Goal: Task Accomplishment & Management: Use online tool/utility

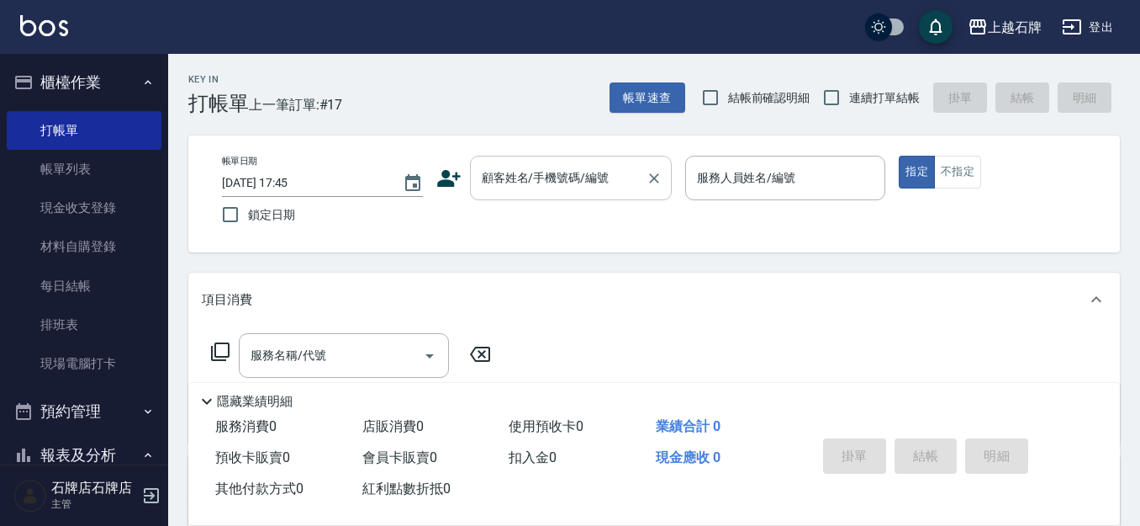
click at [520, 180] on input "顧客姓名/手機號碼/編號" at bounding box center [558, 177] width 161 height 29
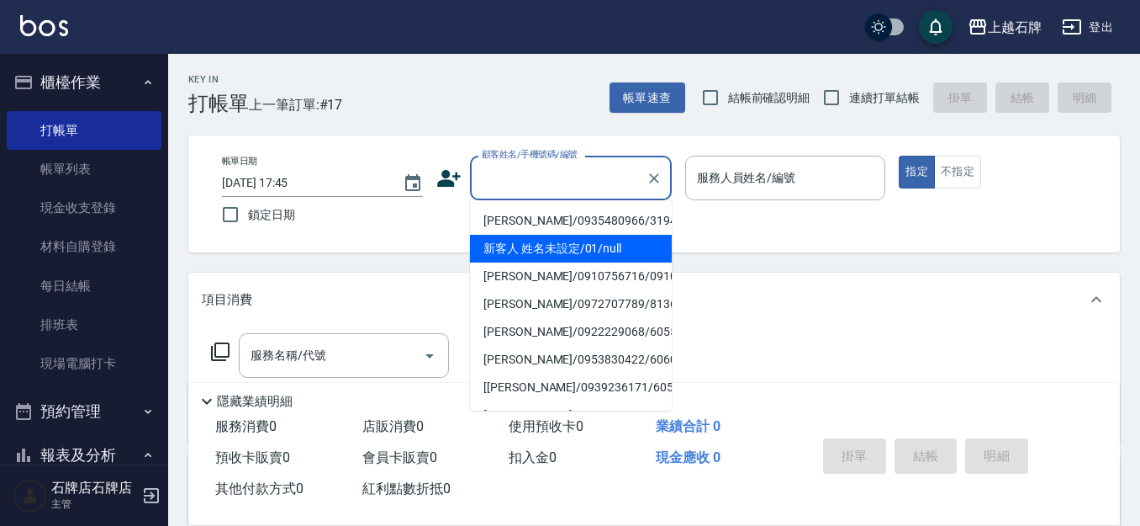
click at [610, 253] on li "新客人 姓名未設定/01/null" at bounding box center [571, 249] width 202 height 28
type input "新客人 姓名未設定/01/null"
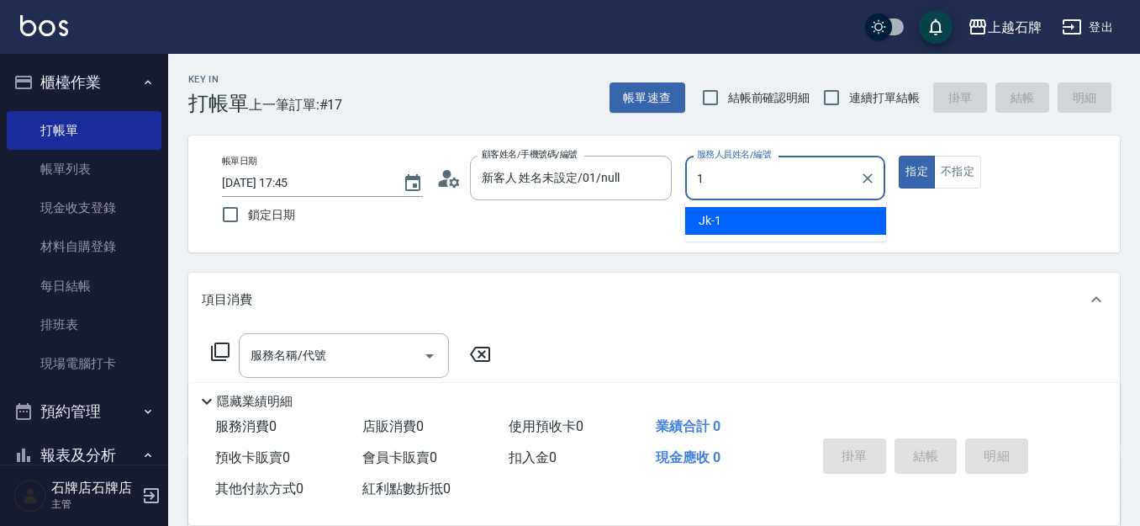
click at [738, 233] on div "Jk -1" at bounding box center [785, 221] width 201 height 28
type input "Jk-1"
click at [348, 363] on input "服務名稱/代號" at bounding box center [331, 355] width 170 height 29
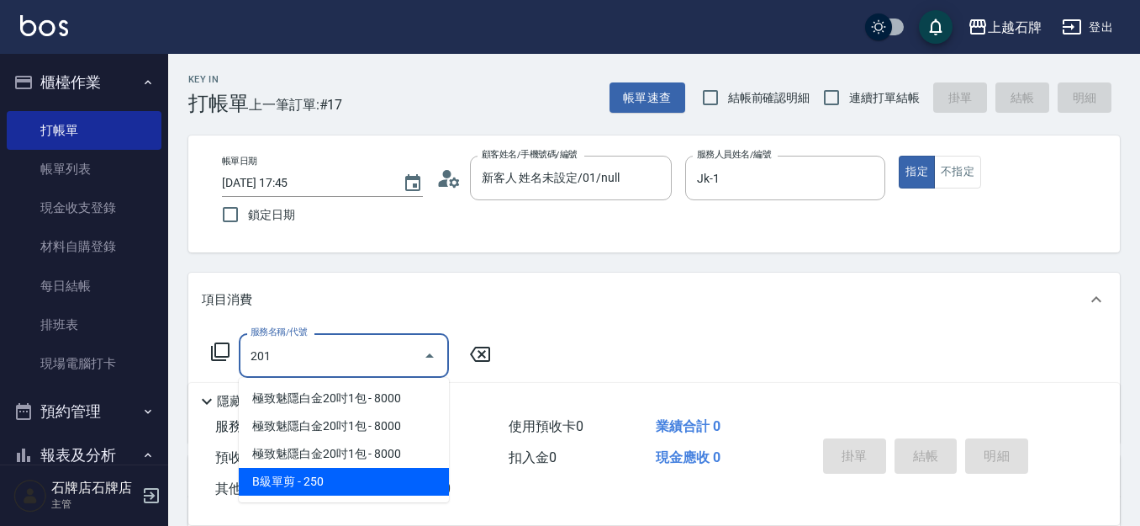
click at [389, 493] on span "B級單剪 - 250" at bounding box center [344, 481] width 210 height 28
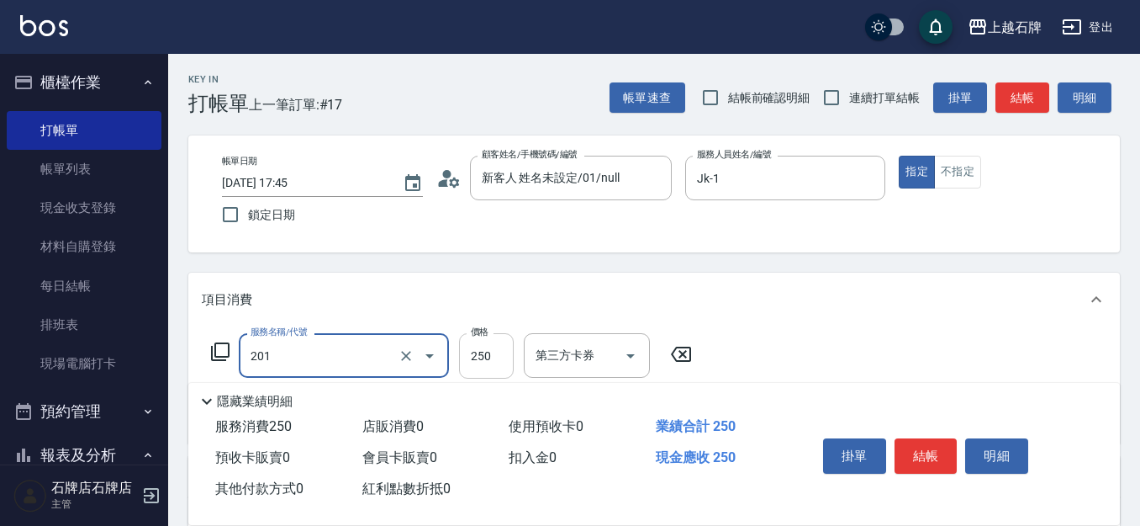
type input "B級單剪(201)"
click at [478, 335] on label "價格" at bounding box center [480, 331] width 18 height 13
click at [478, 335] on input "250" at bounding box center [486, 355] width 55 height 45
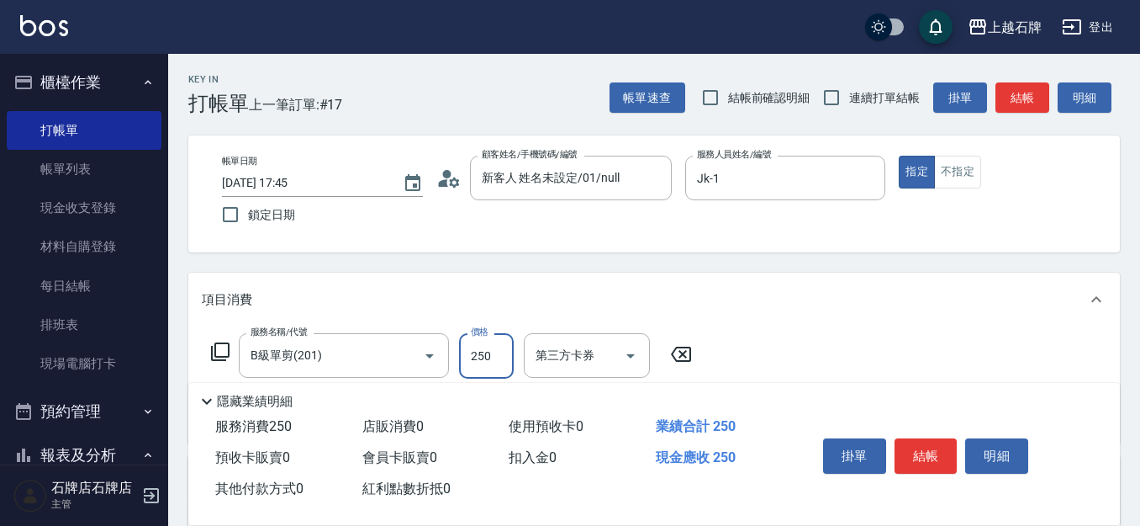
click at [488, 345] on input "250" at bounding box center [486, 355] width 55 height 45
click at [488, 345] on input "2503" at bounding box center [486, 355] width 55 height 45
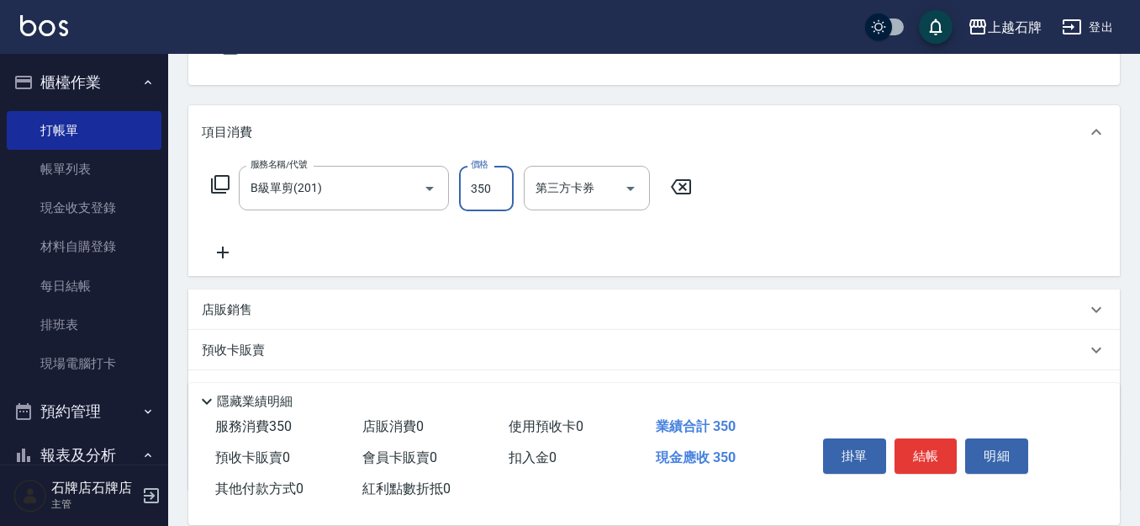
scroll to position [168, 0]
type input "350"
click at [231, 257] on icon at bounding box center [223, 251] width 42 height 20
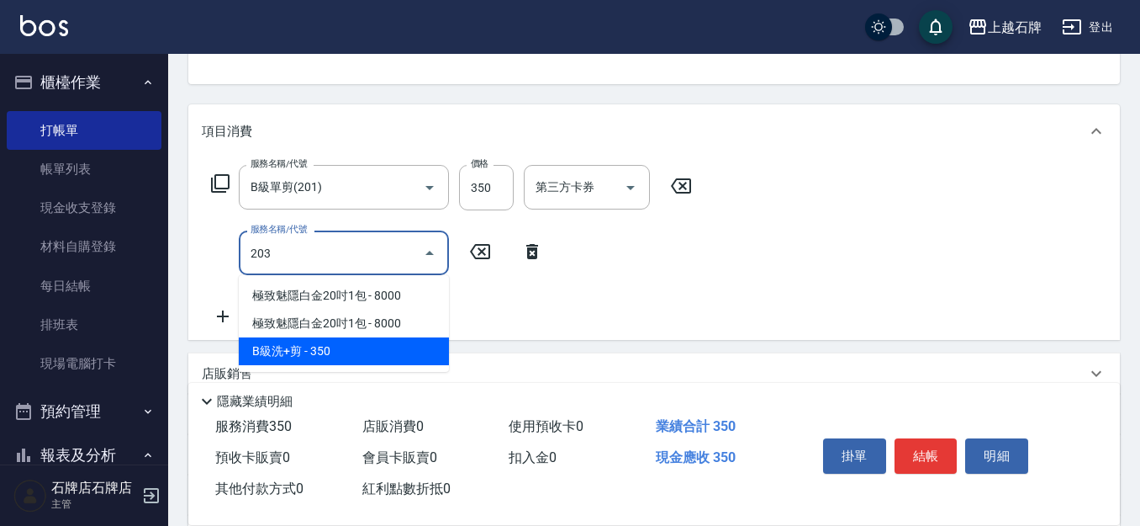
drag, startPoint x: 334, startPoint y: 351, endPoint x: 452, endPoint y: 275, distance: 139.9
click at [335, 351] on span "B級洗+剪 - 350" at bounding box center [344, 351] width 210 height 28
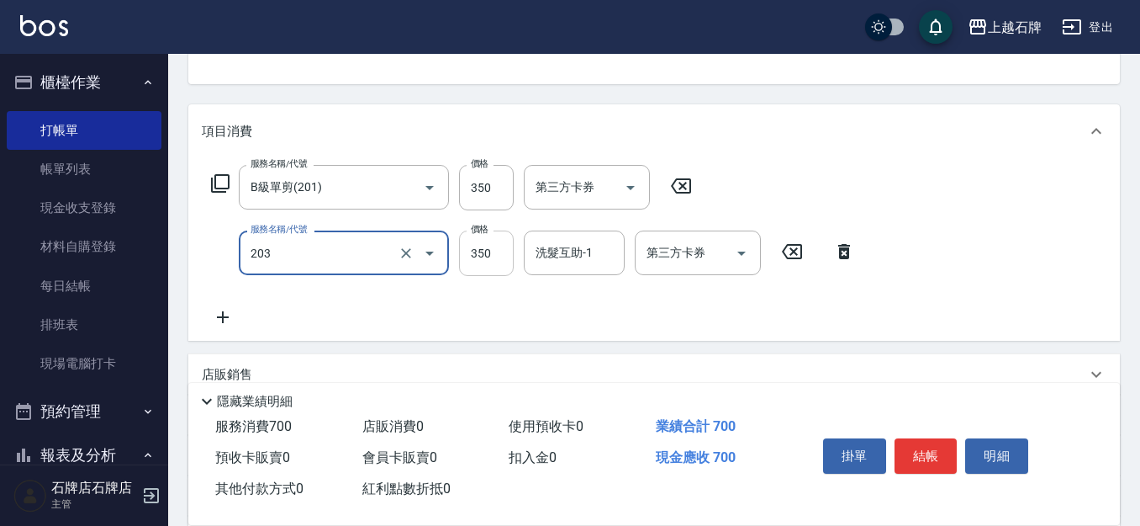
type input "B級洗+剪(203)"
click at [490, 263] on input "350" at bounding box center [486, 252] width 55 height 45
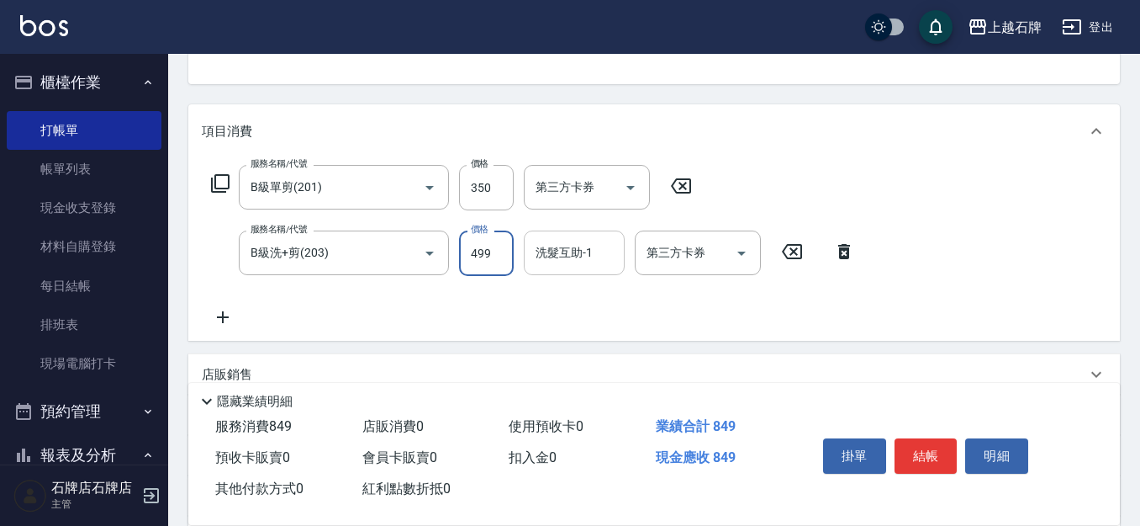
type input "499"
drag, startPoint x: 547, startPoint y: 245, endPoint x: 582, endPoint y: 245, distance: 34.5
click at [550, 245] on div "洗髮互助-1 洗髮互助-1" at bounding box center [574, 252] width 101 height 45
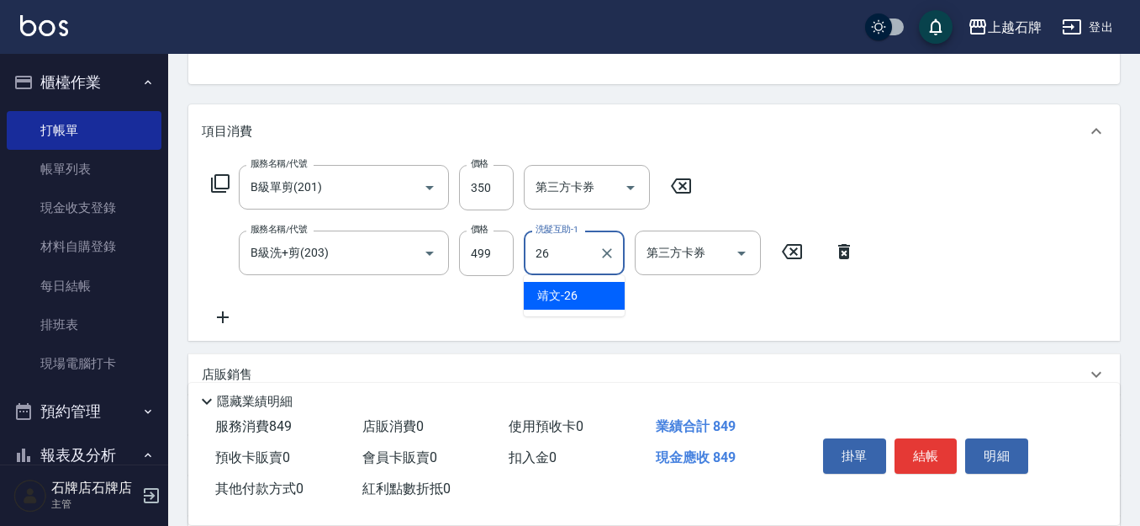
click at [583, 277] on body "上越石牌 登出 櫃檯作業 打帳單 帳單列表 現金收支登錄 材料自購登錄 每日結帳 排班表 現場電腦打卡 預約管理 預約管理 單日預約紀錄 單週預約紀錄 報表及…" at bounding box center [570, 274] width 1140 height 885
click at [584, 288] on div "靖文 -26" at bounding box center [574, 296] width 101 height 28
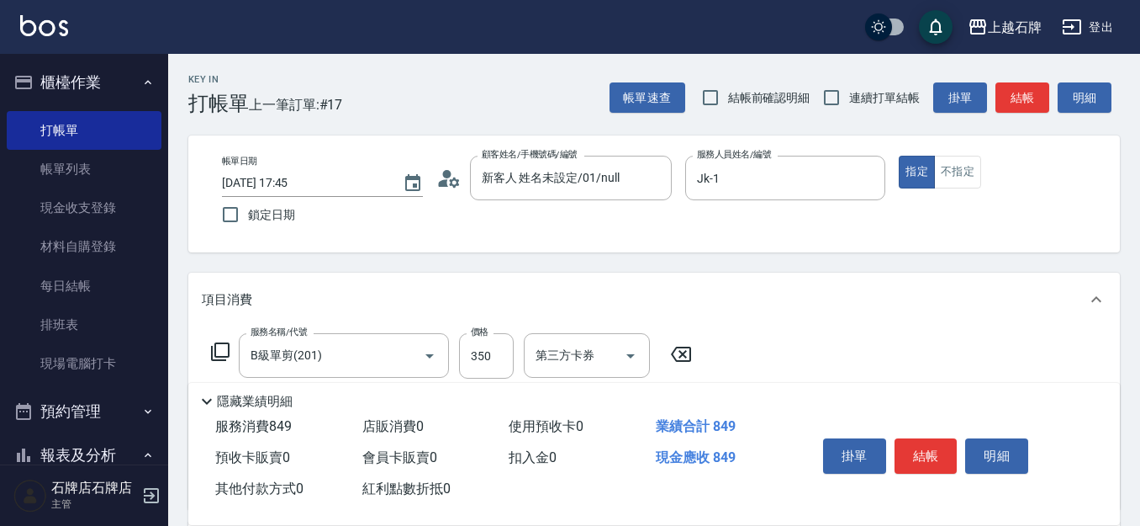
type input "靖文-26"
click at [934, 447] on button "結帳" at bounding box center [926, 455] width 63 height 35
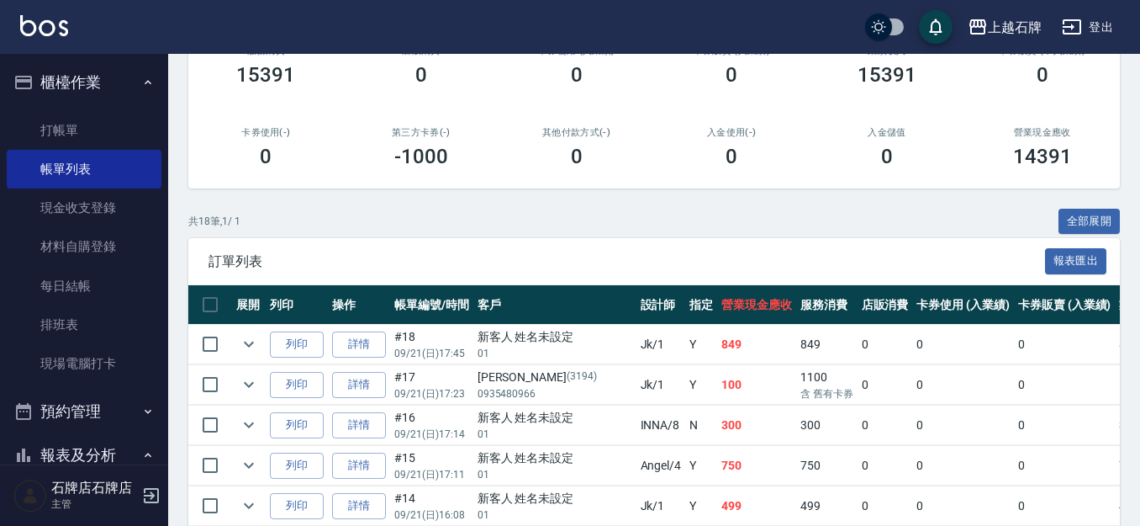
scroll to position [252, 0]
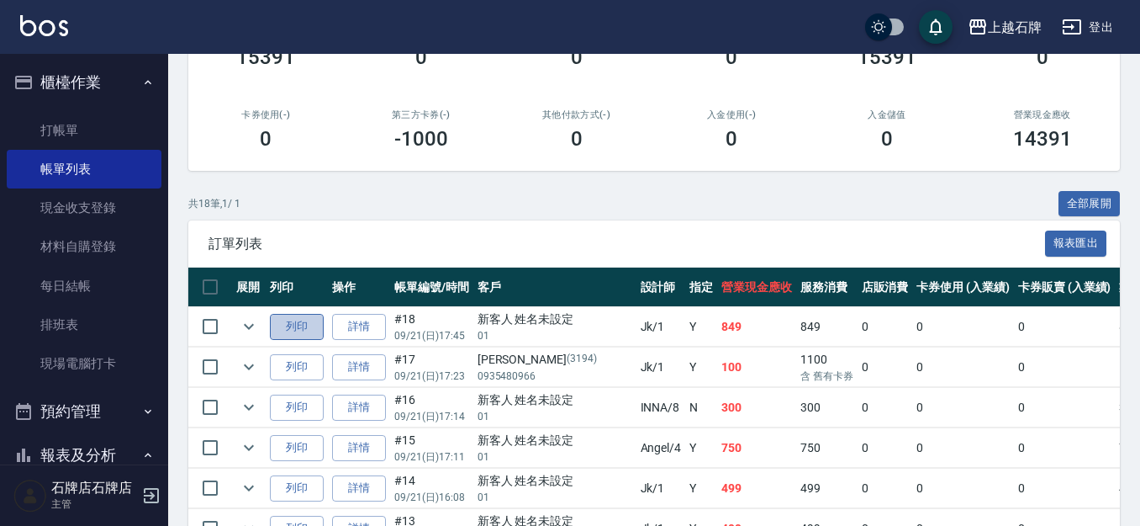
click at [288, 330] on button "列印" at bounding box center [297, 327] width 54 height 26
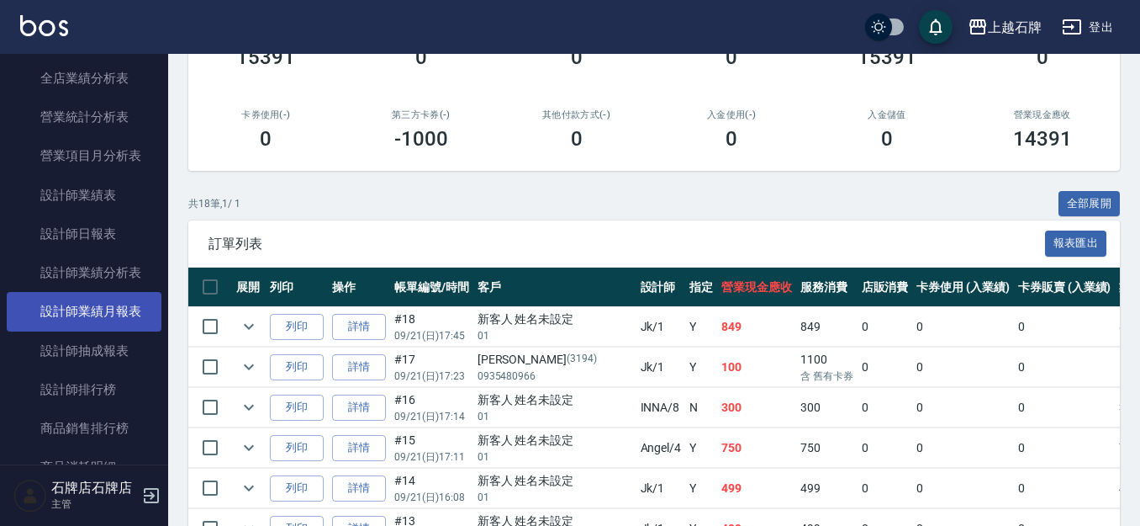
scroll to position [841, 0]
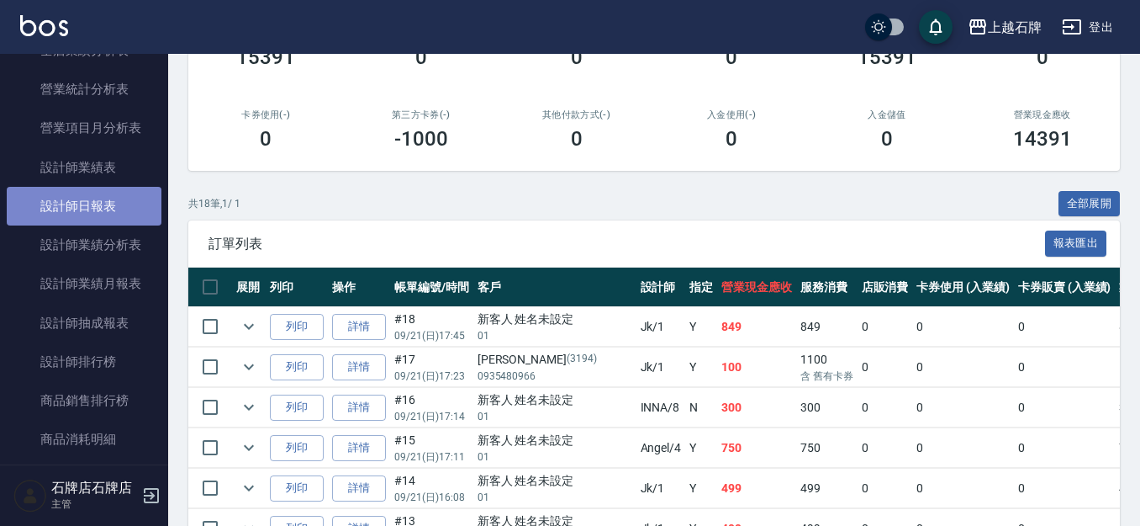
click at [98, 210] on link "設計師日報表" at bounding box center [84, 206] width 155 height 39
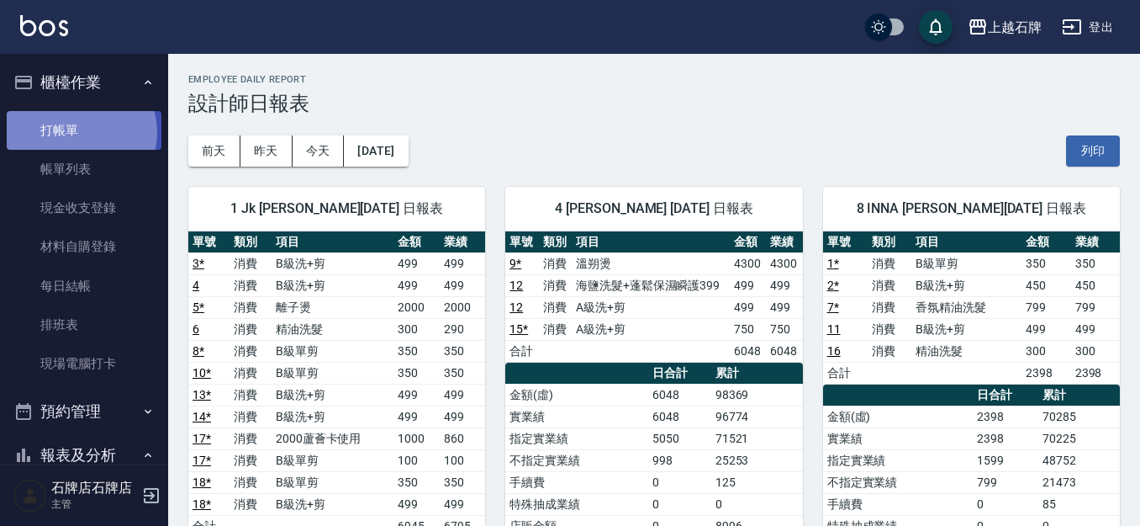
click at [77, 132] on link "打帳單" at bounding box center [84, 130] width 155 height 39
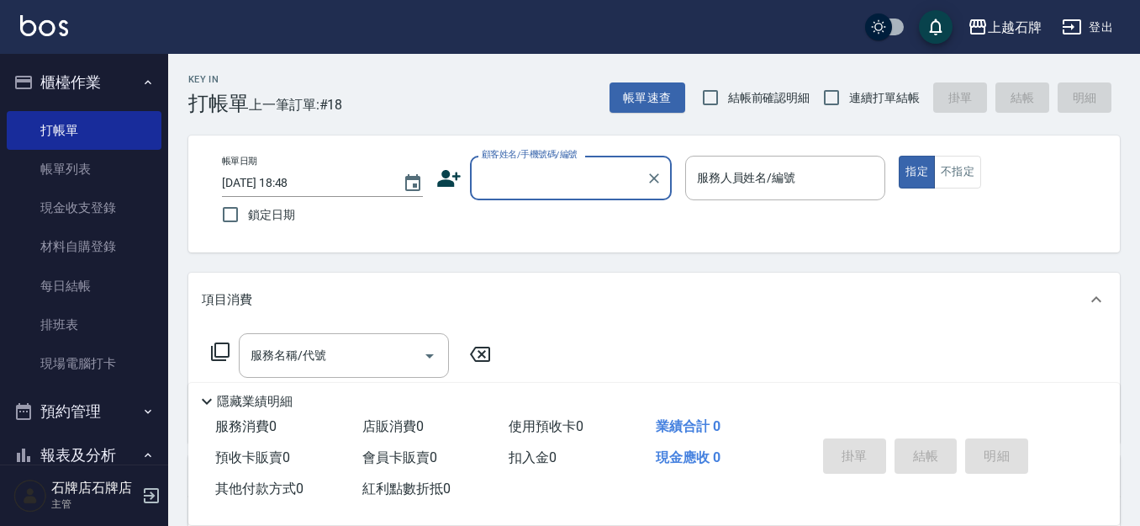
click at [483, 80] on div "Key In 打帳單 上一筆訂單:#18 帳單速查 結帳前確認明細 連續打單結帳 掛單 結帳 明細" at bounding box center [644, 84] width 952 height 61
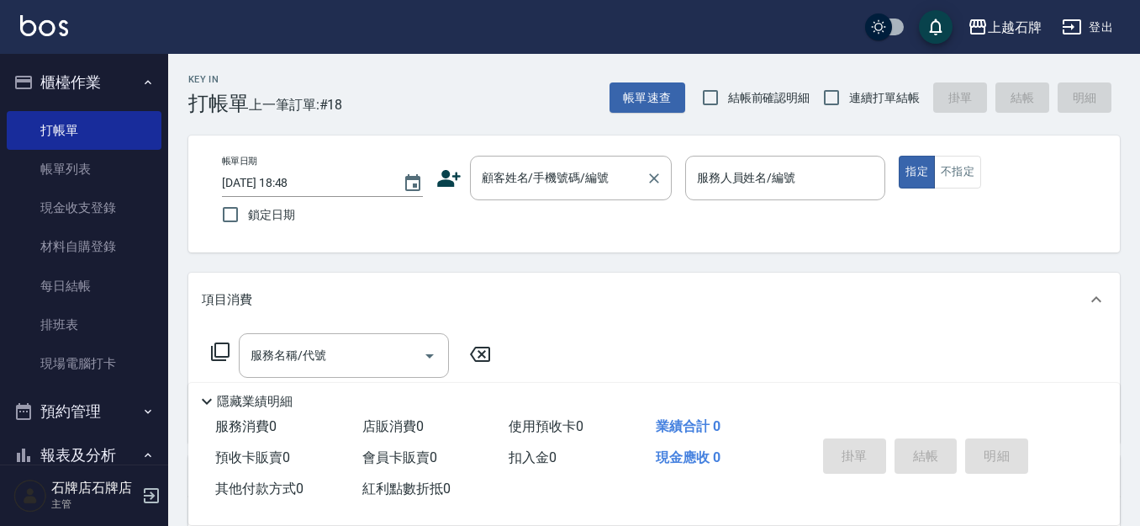
click at [506, 181] on input "顧客姓名/手機號碼/編號" at bounding box center [558, 177] width 161 height 29
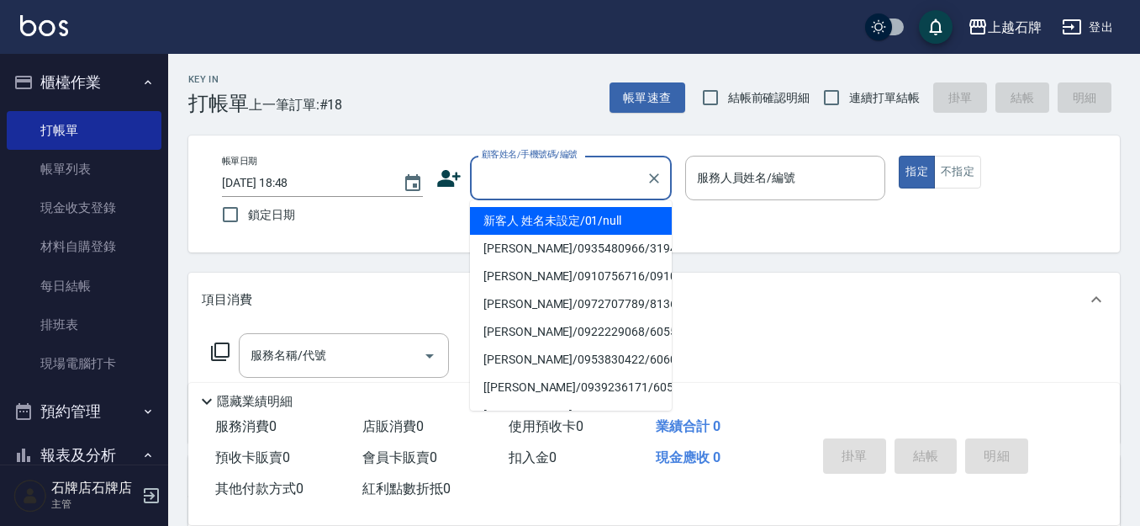
click at [631, 217] on li "新客人 姓名未設定/01/null" at bounding box center [571, 221] width 202 height 28
type input "1"
type input "新客人 姓名未設定/01/null"
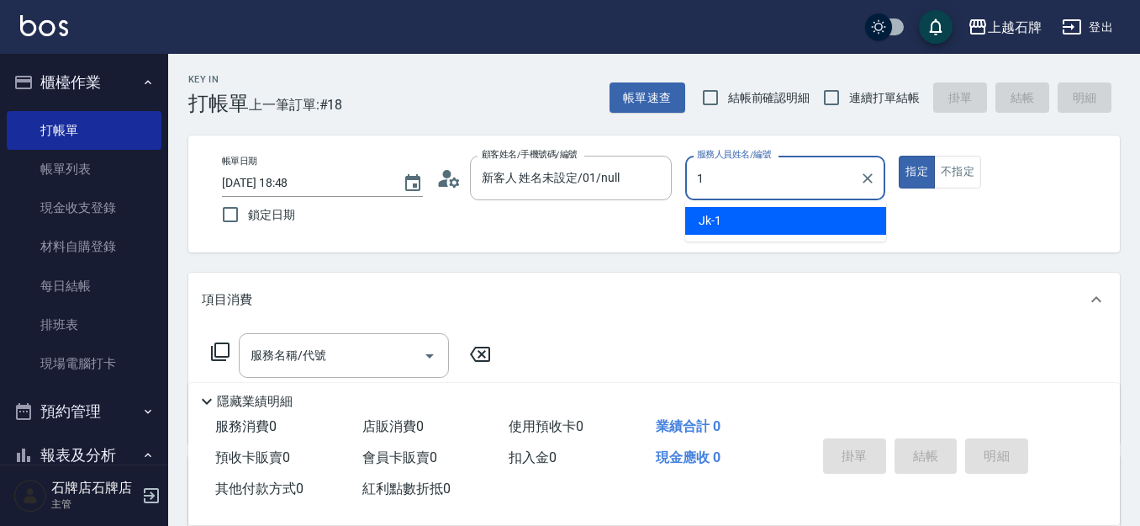
click at [765, 234] on ul "Jk -1" at bounding box center [785, 220] width 201 height 41
click at [763, 226] on div "Jk -1" at bounding box center [785, 221] width 201 height 28
type input "Jk-1"
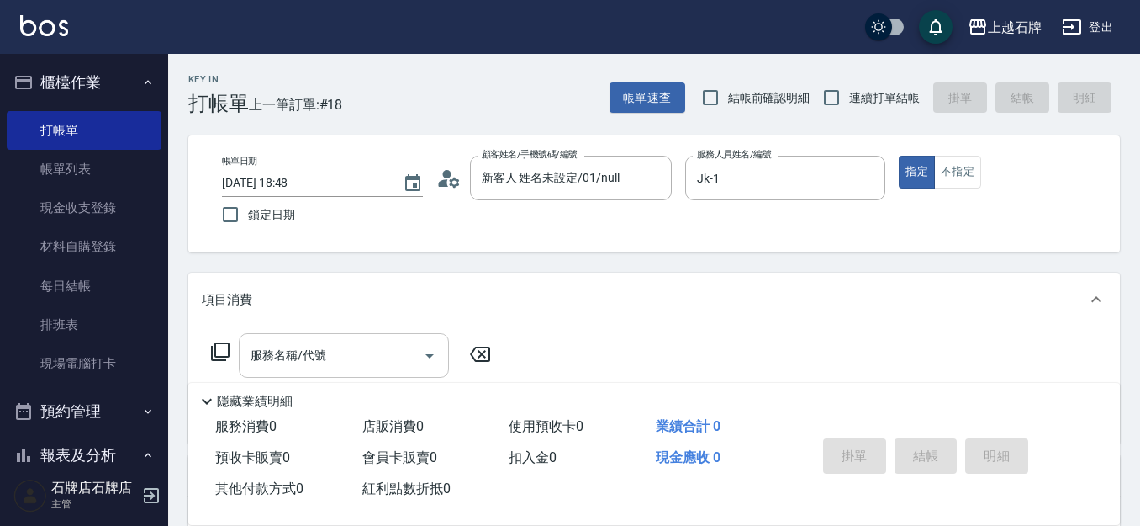
click at [349, 335] on div "服務名稱/代號 服務名稱/代號" at bounding box center [654, 384] width 932 height 116
click at [352, 335] on div "服務名稱/代號" at bounding box center [344, 355] width 210 height 45
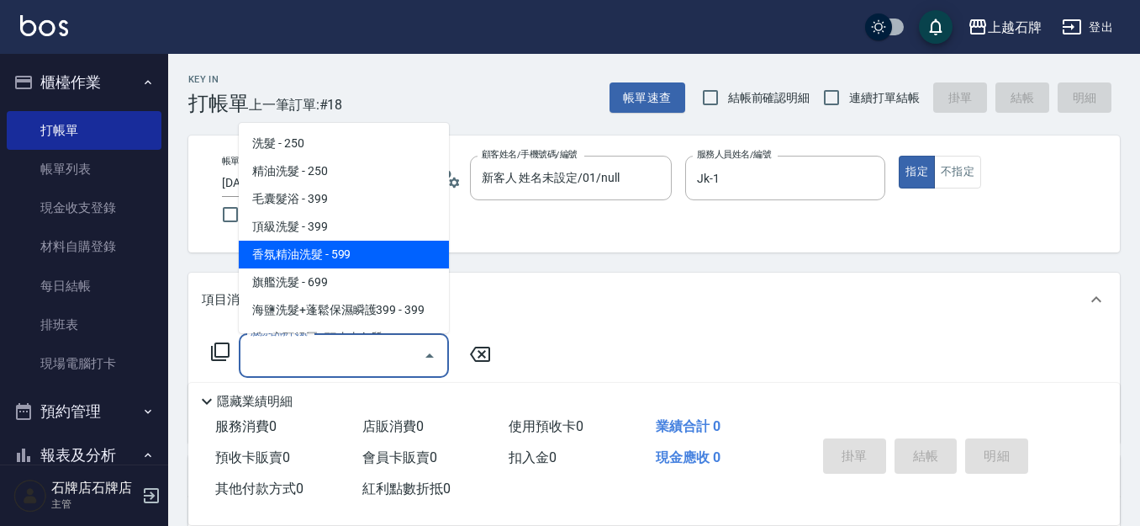
click at [357, 252] on span "香氛精油洗髮 - 599" at bounding box center [344, 254] width 210 height 28
type input "香氛精油洗髮(105)"
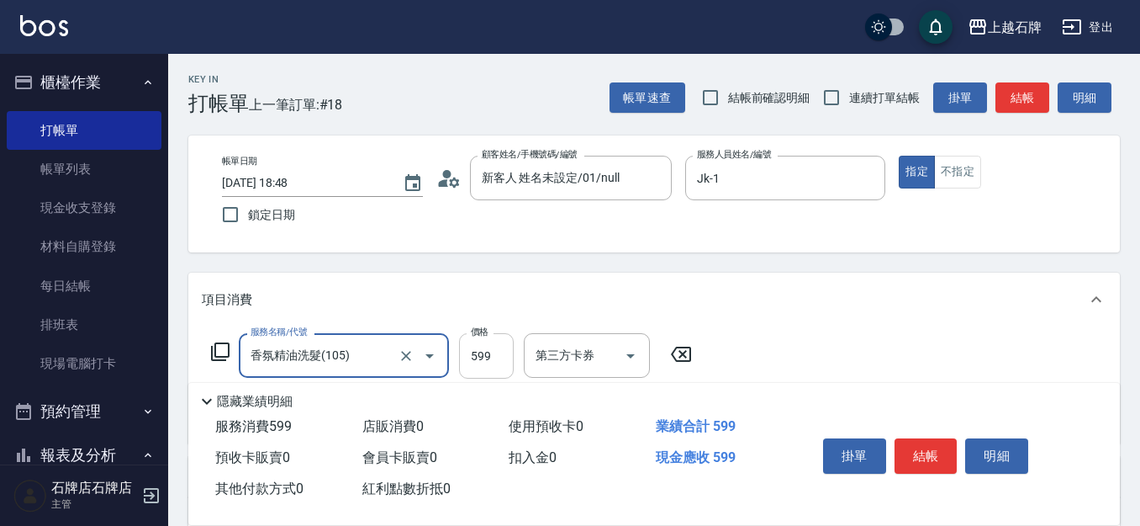
click at [495, 346] on input "599" at bounding box center [486, 355] width 55 height 45
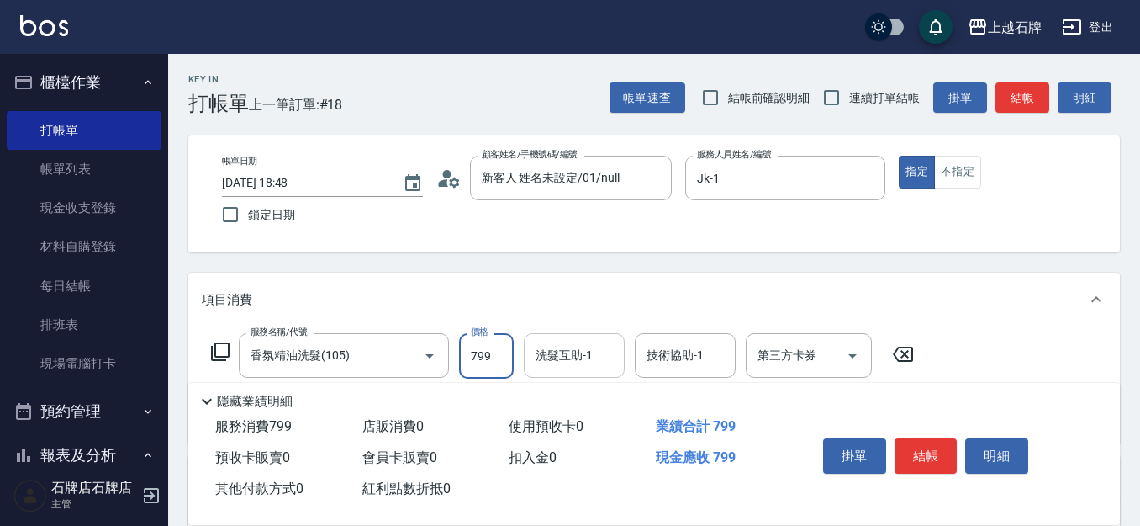
type input "799"
click at [576, 355] on div "洗髮互助-1 洗髮互助-1" at bounding box center [574, 355] width 101 height 45
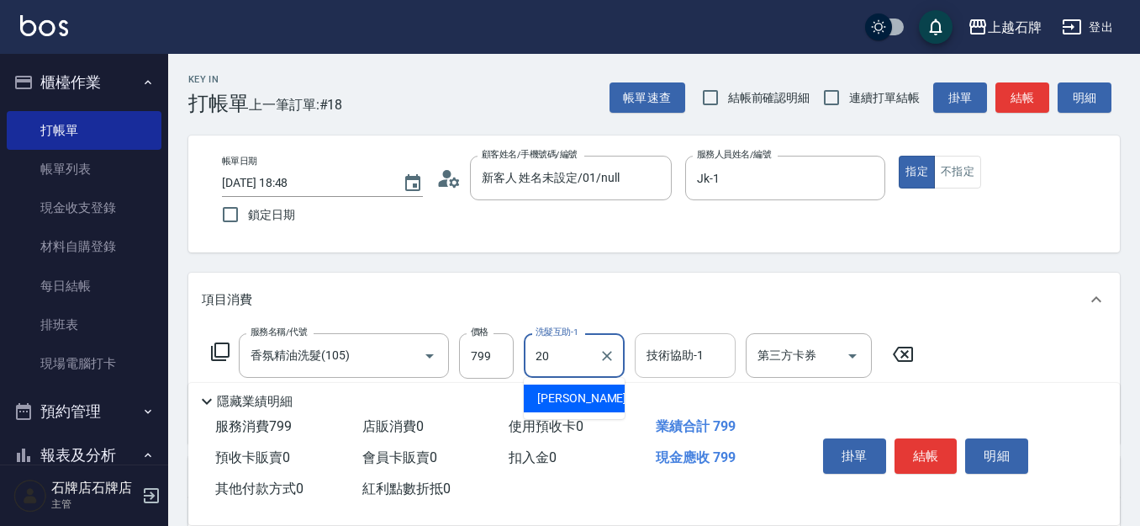
click at [604, 404] on div "[PERSON_NAME] -20" at bounding box center [574, 398] width 101 height 28
type input "[PERSON_NAME]-20"
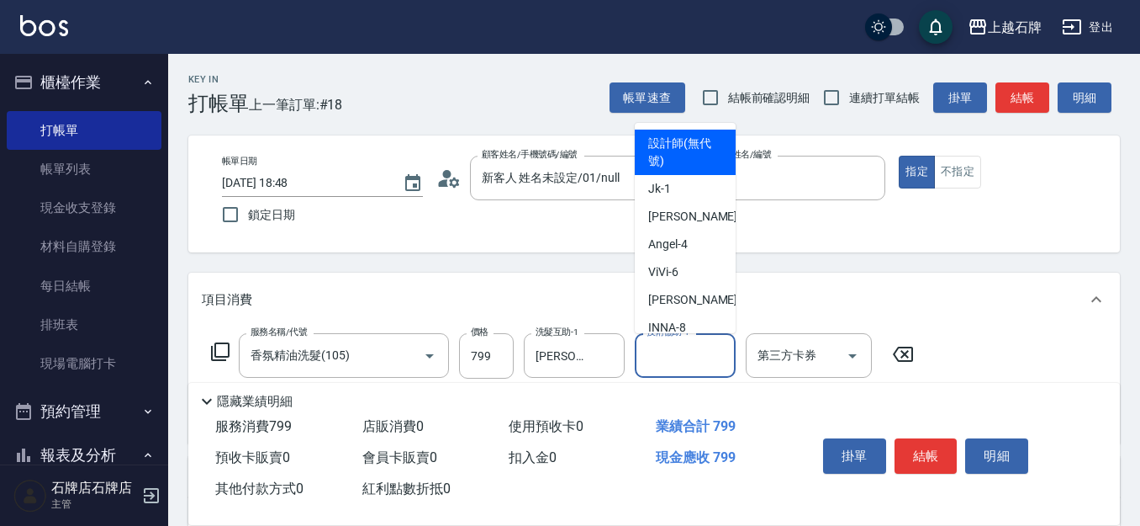
click at [700, 346] on input "技術協助-1" at bounding box center [685, 355] width 86 height 29
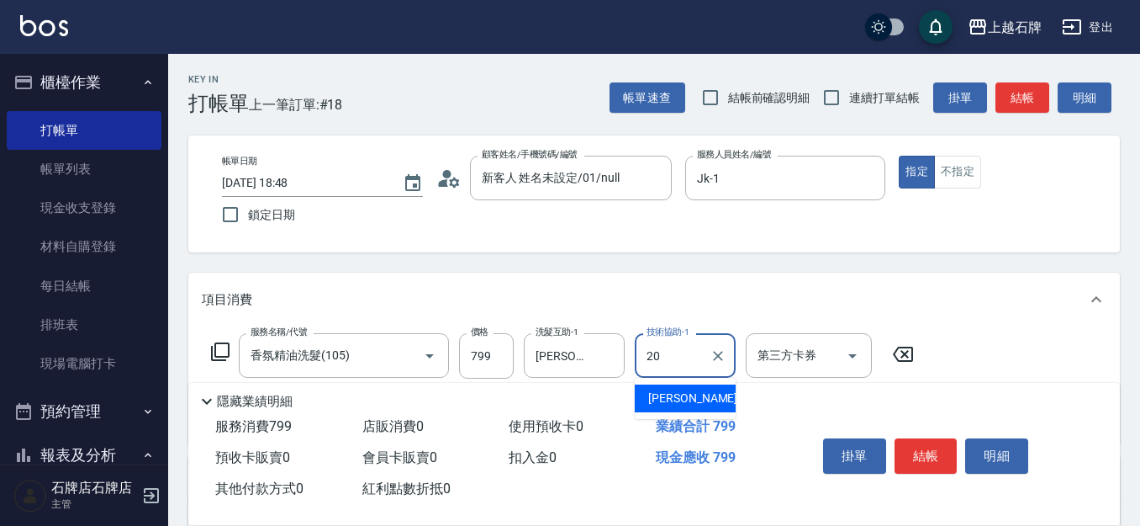
click at [689, 387] on ul "[PERSON_NAME] -20" at bounding box center [685, 398] width 101 height 41
click at [689, 387] on div "[PERSON_NAME] -20" at bounding box center [685, 398] width 101 height 28
type input "[PERSON_NAME]-20"
click at [934, 450] on button "結帳" at bounding box center [926, 455] width 63 height 35
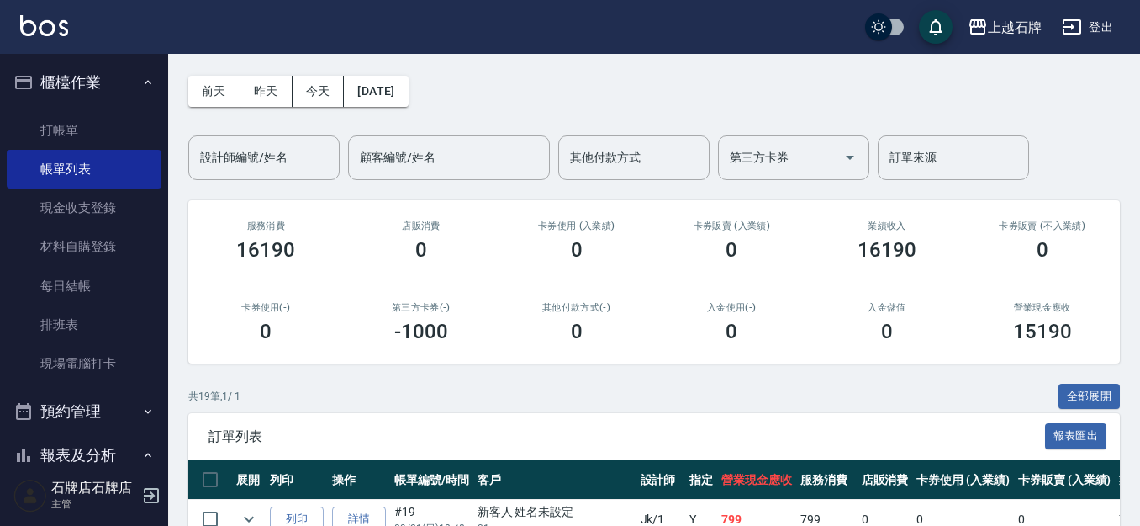
scroll to position [168, 0]
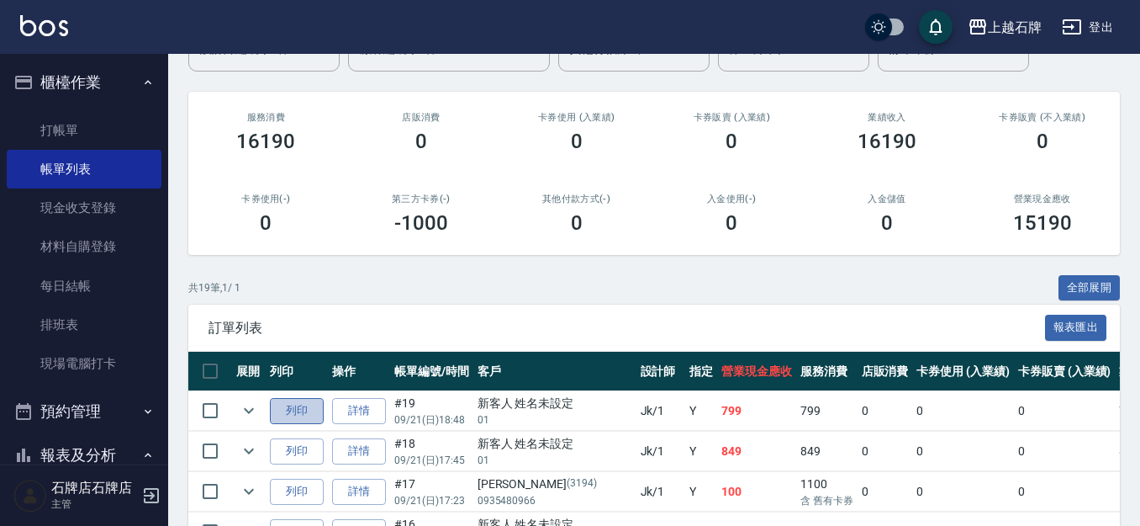
click at [304, 419] on button "列印" at bounding box center [297, 411] width 54 height 26
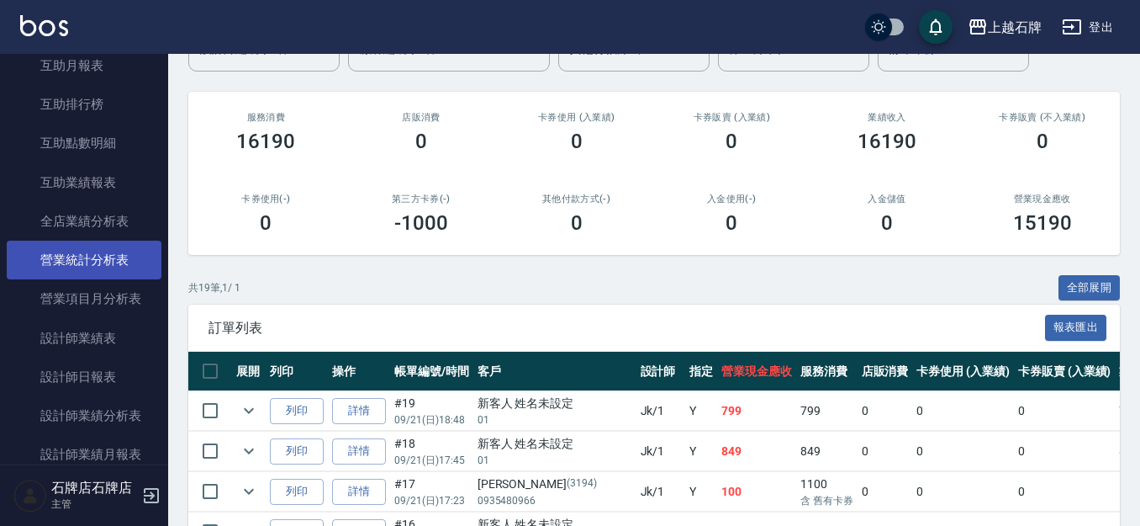
scroll to position [673, 0]
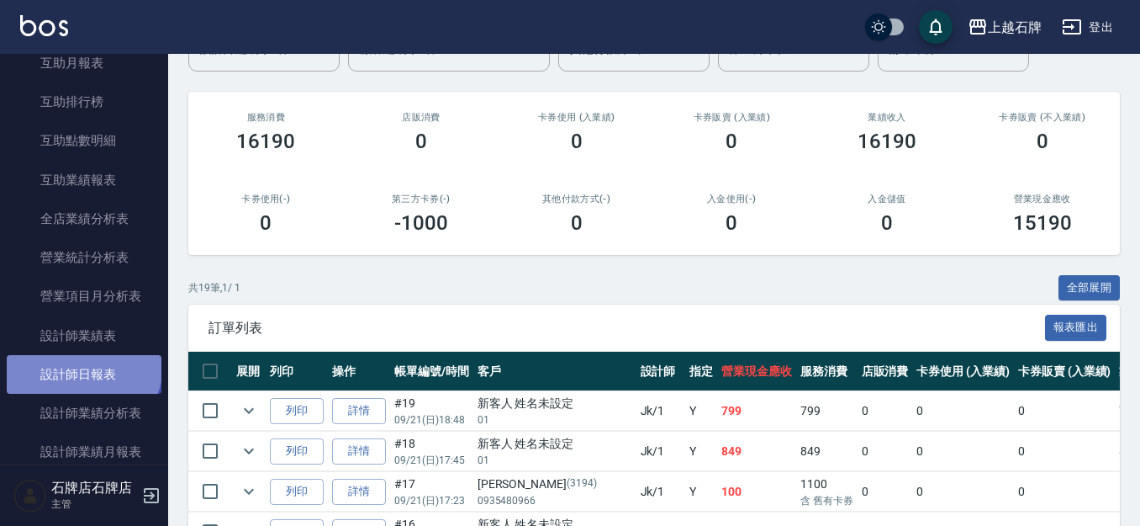
click at [82, 365] on link "設計師日報表" at bounding box center [84, 374] width 155 height 39
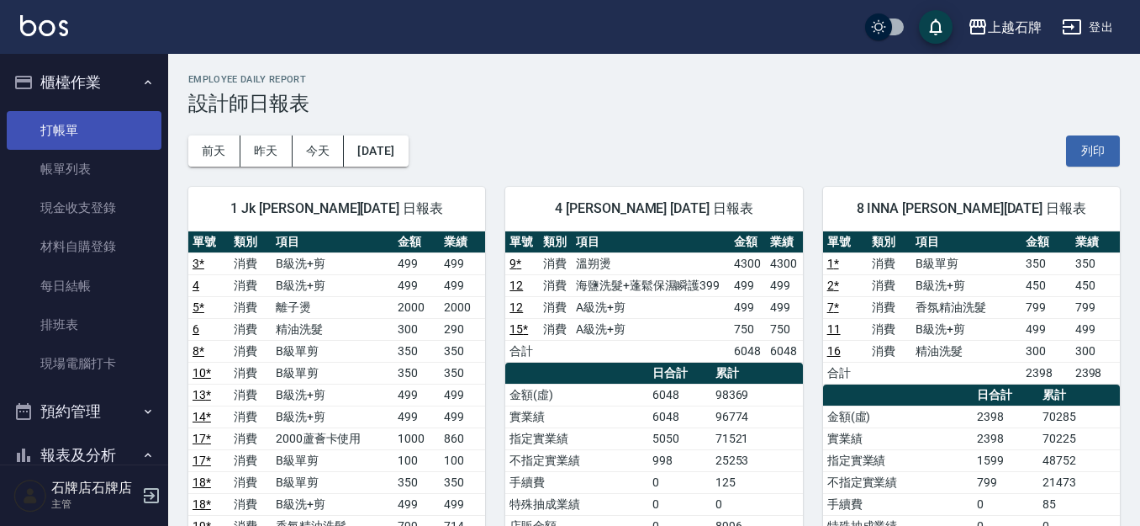
click at [13, 130] on link "打帳單" at bounding box center [84, 130] width 155 height 39
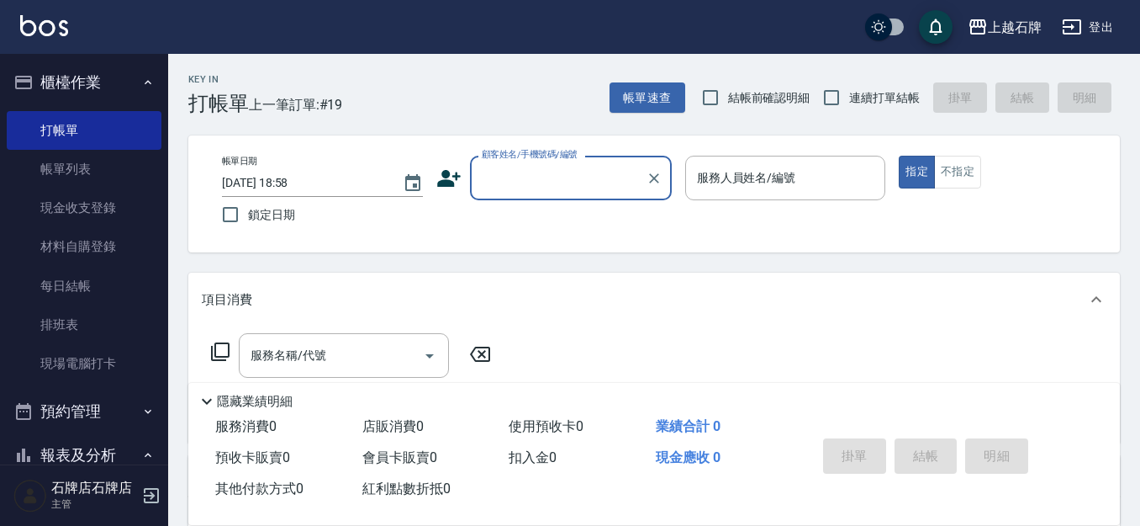
drag, startPoint x: 563, startPoint y: 99, endPoint x: 606, endPoint y: 88, distance: 44.3
click at [571, 92] on div "Key In 打帳單 上一筆訂單:#19 帳單速查 結帳前確認明細 連續打單結帳 掛單 結帳 明細" at bounding box center [644, 84] width 952 height 61
